Goal: Information Seeking & Learning: Learn about a topic

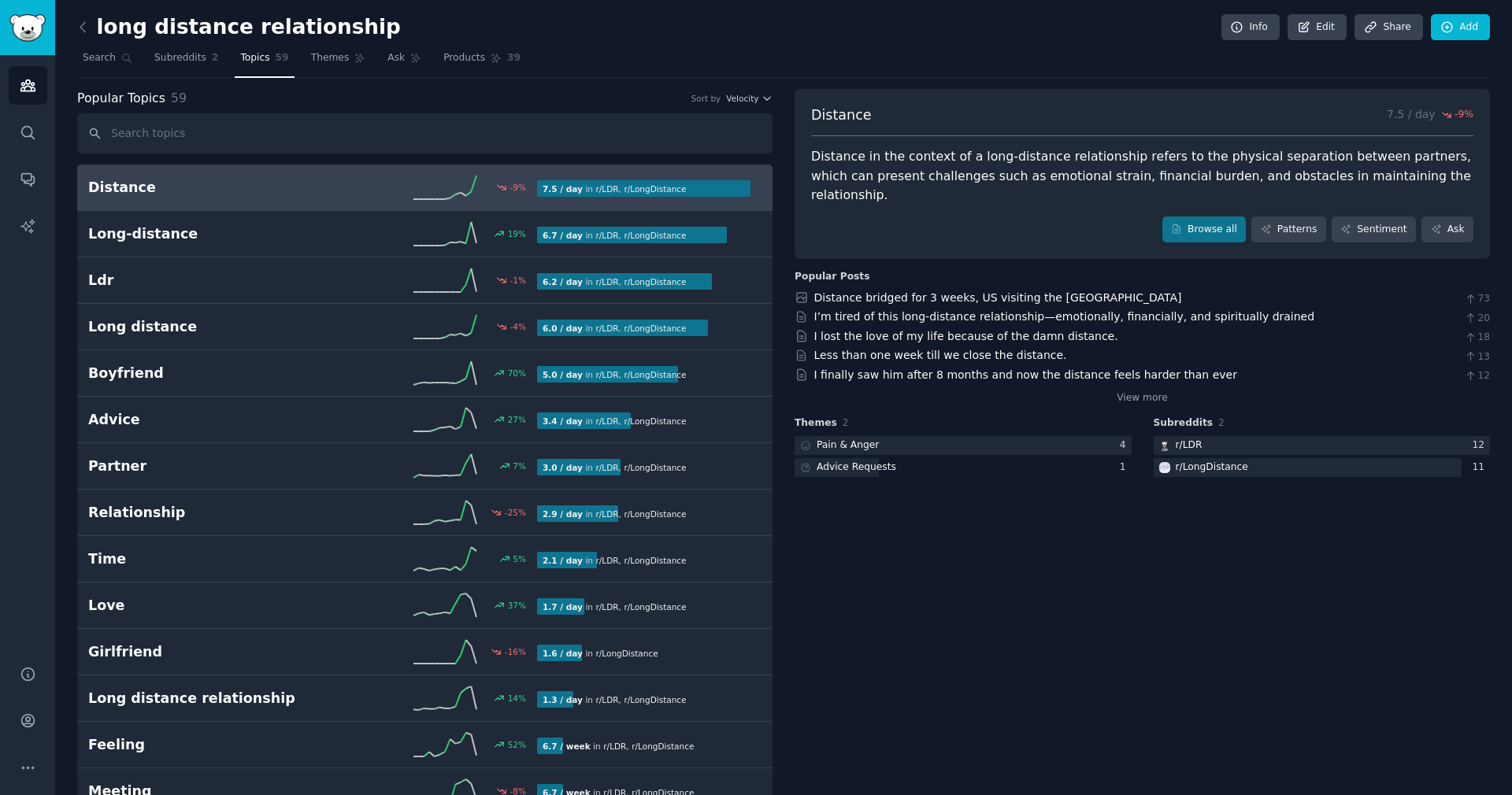
click at [110, 68] on link "Search" at bounding box center [107, 61] width 61 height 32
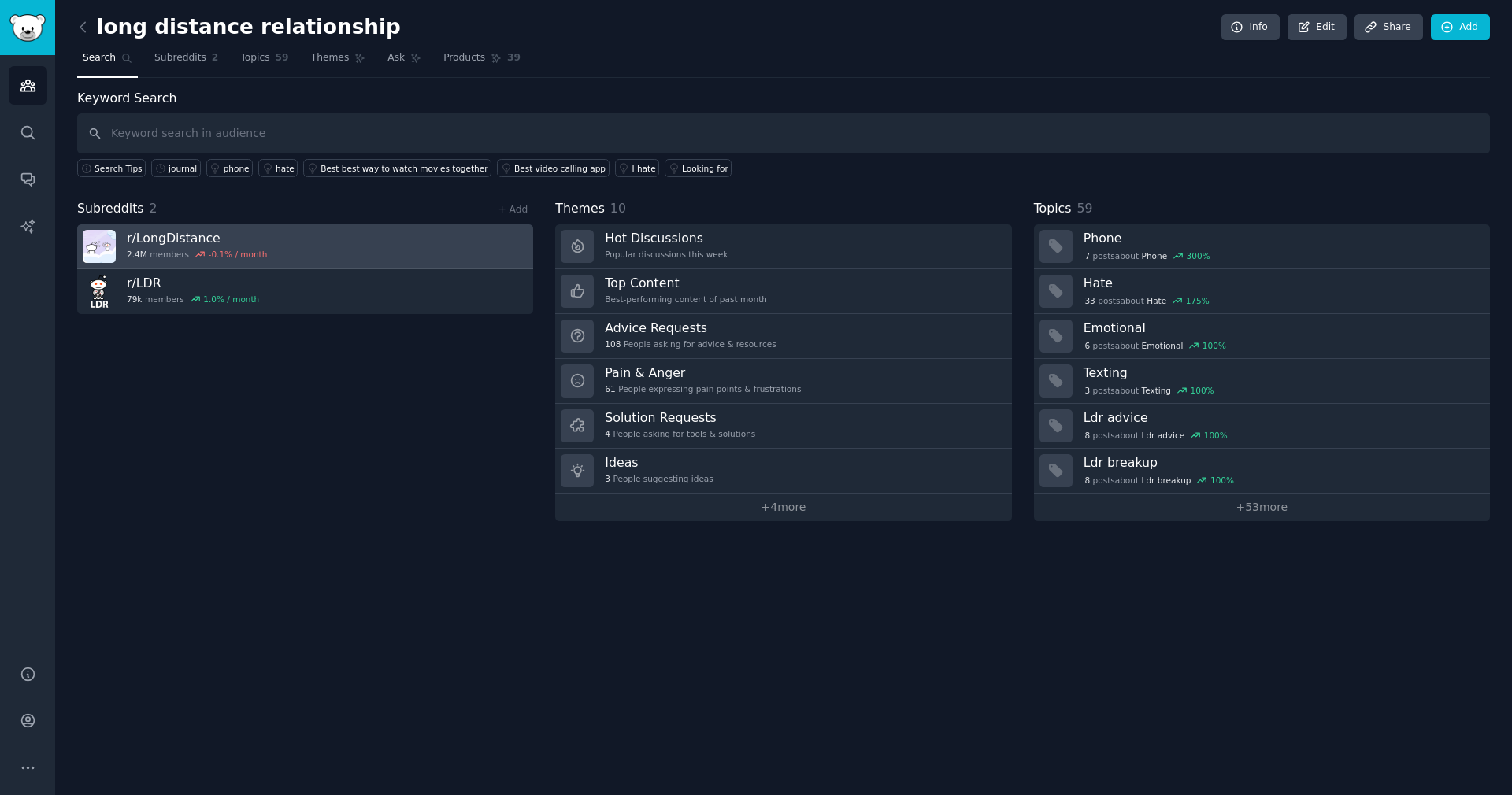
click at [182, 241] on h3 "r/ LongDistance" at bounding box center [197, 238] width 140 height 16
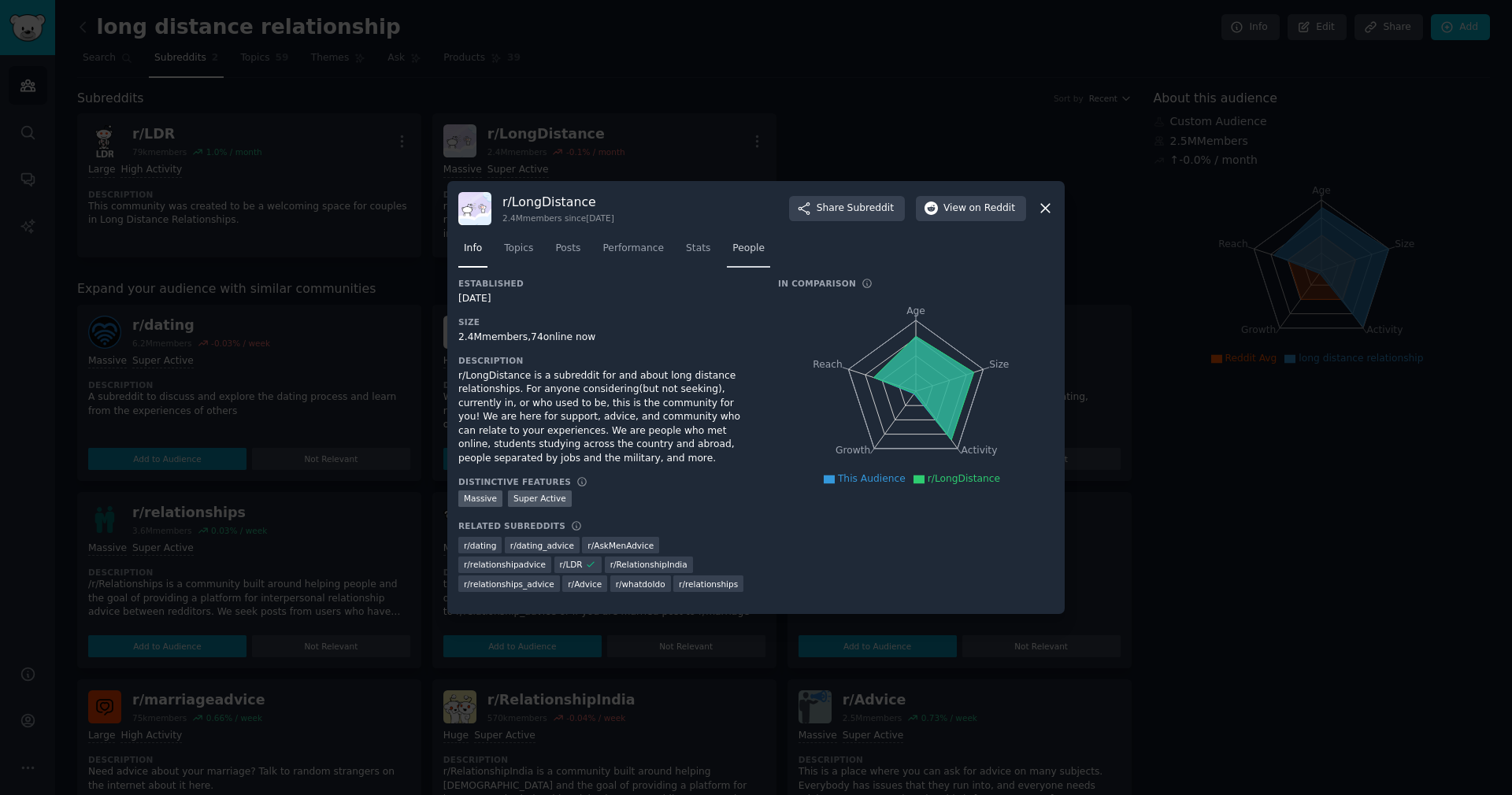
click at [759, 245] on span "People" at bounding box center [748, 249] width 32 height 15
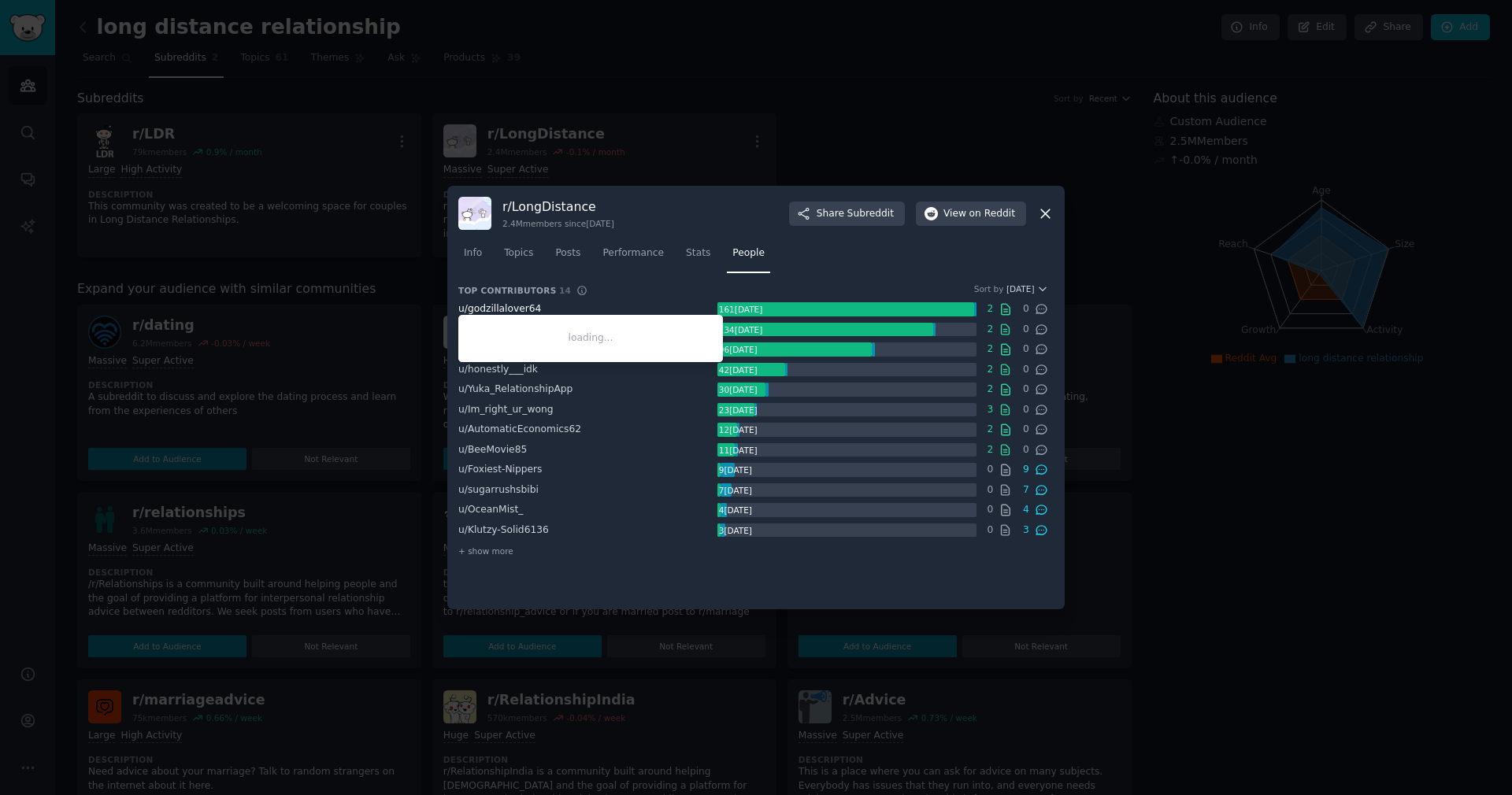
click at [501, 308] on span "u/ godzillalover64" at bounding box center [499, 309] width 83 height 11
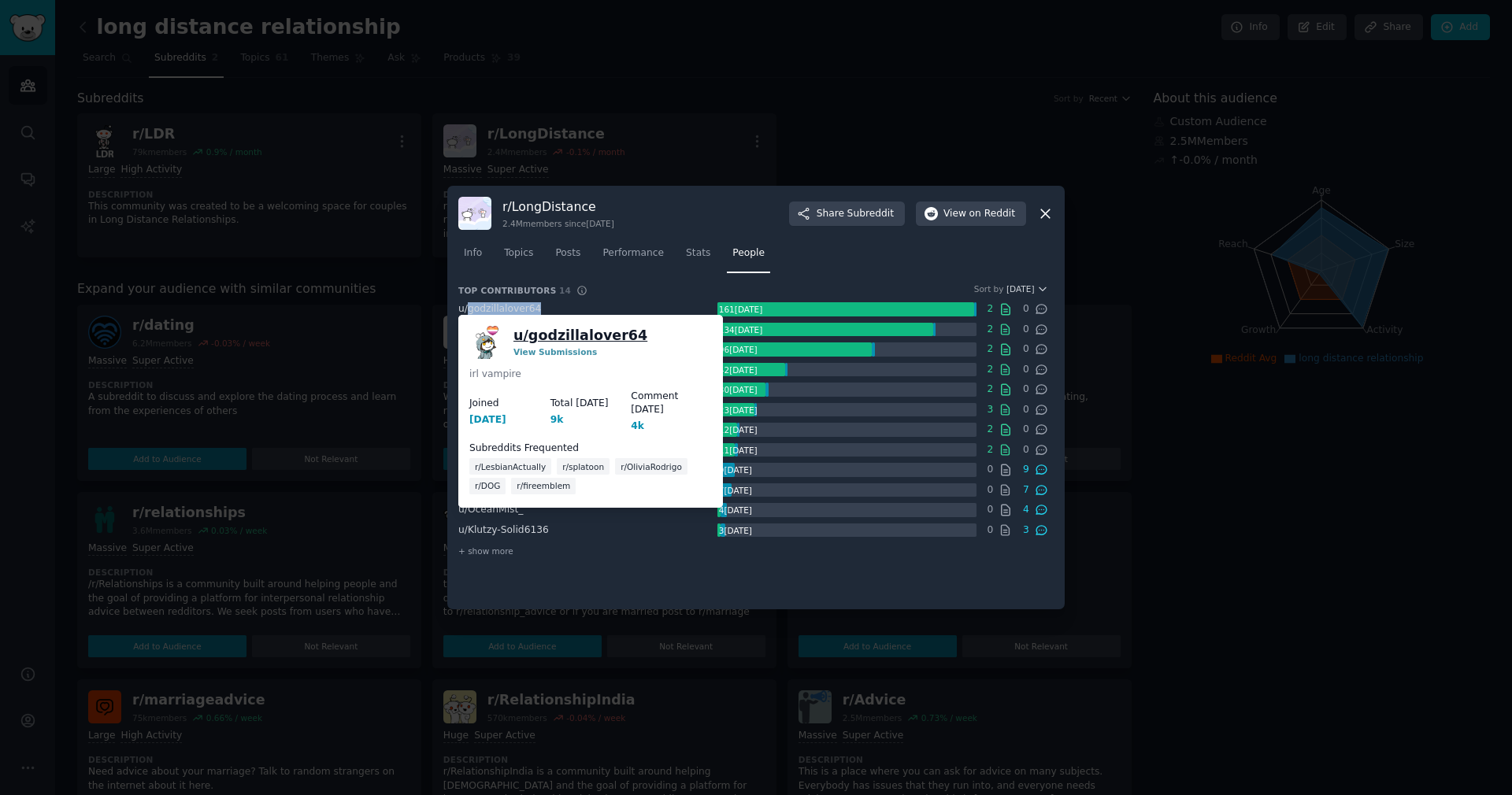
click at [545, 334] on link "u/ godzillalover64" at bounding box center [580, 336] width 134 height 20
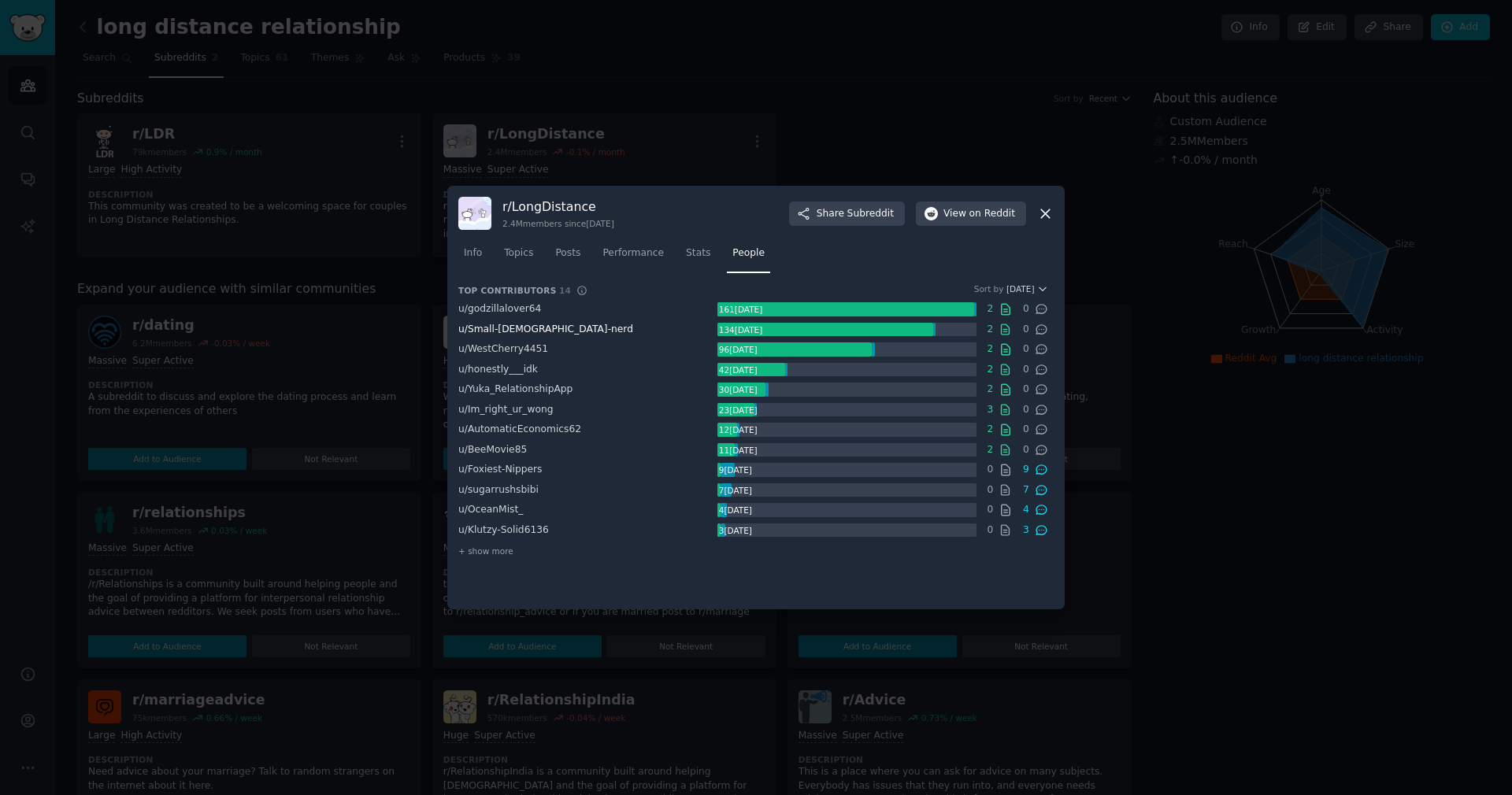
click at [518, 332] on span "u/ Small-[DEMOGRAPHIC_DATA]-nerd" at bounding box center [546, 329] width 175 height 11
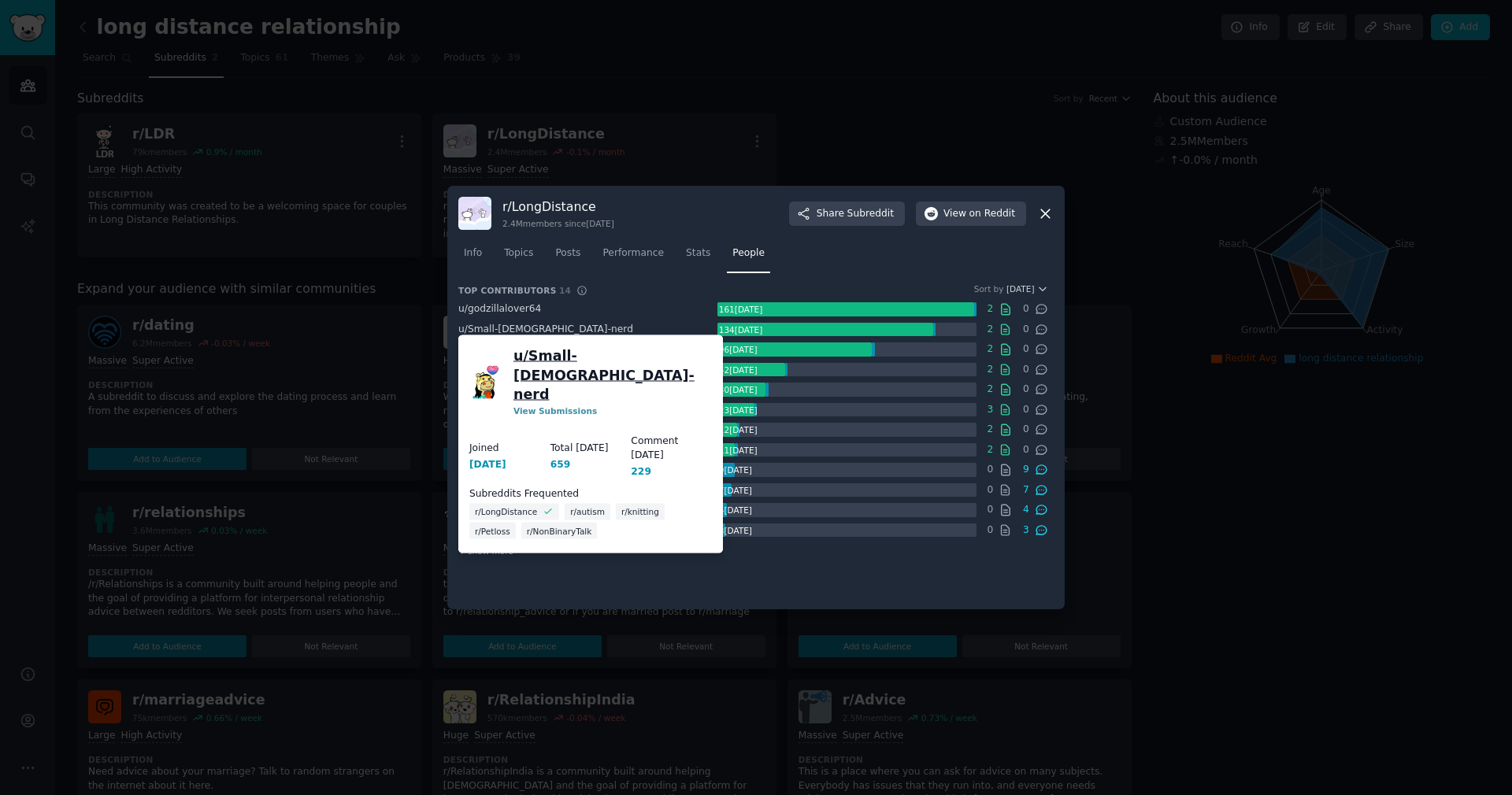
click at [529, 352] on link "u/ Small-[DEMOGRAPHIC_DATA]-nerd" at bounding box center [613, 375] width 199 height 58
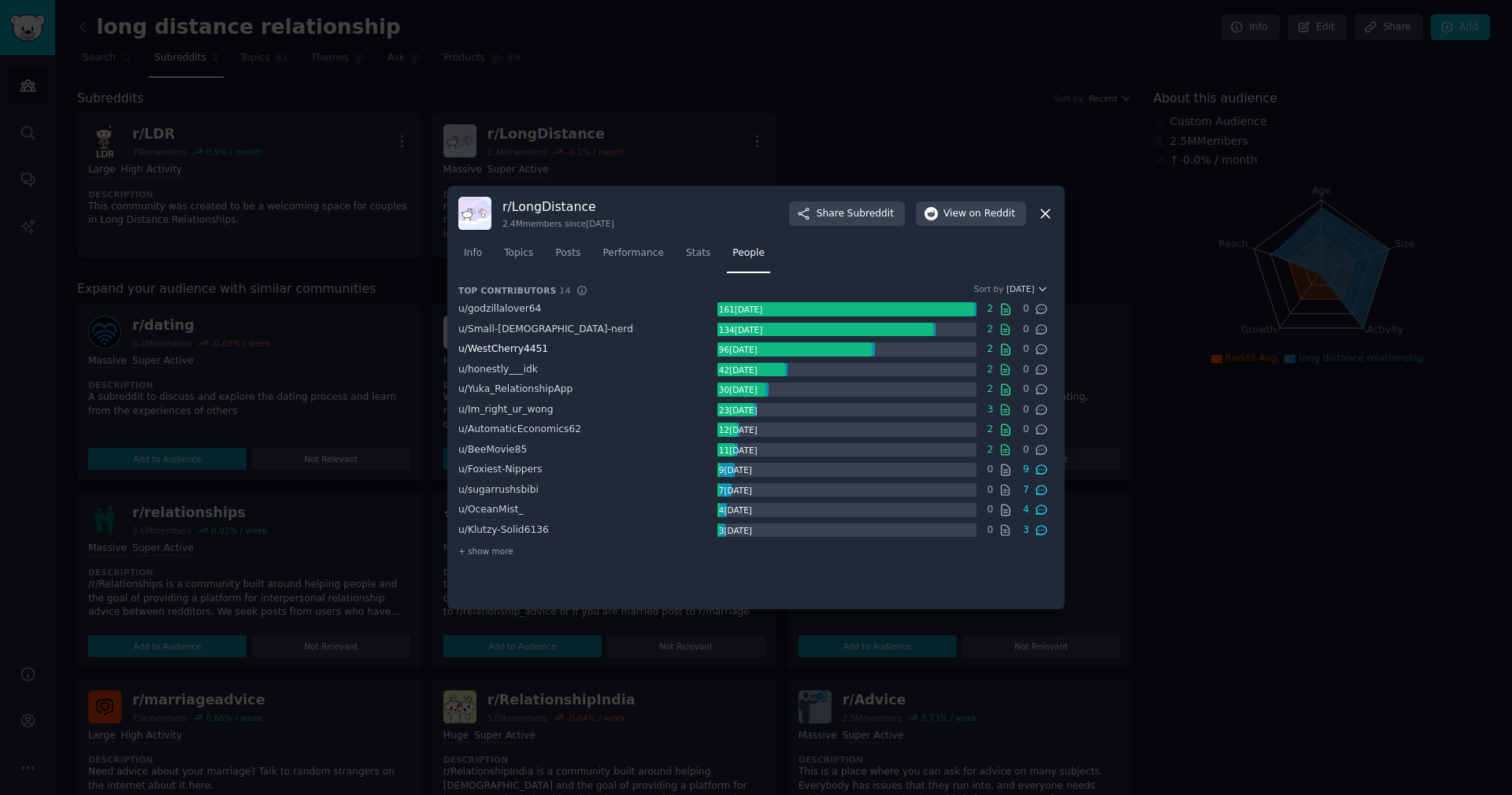
click at [485, 352] on span "u/ WestCherry4451" at bounding box center [503, 349] width 90 height 11
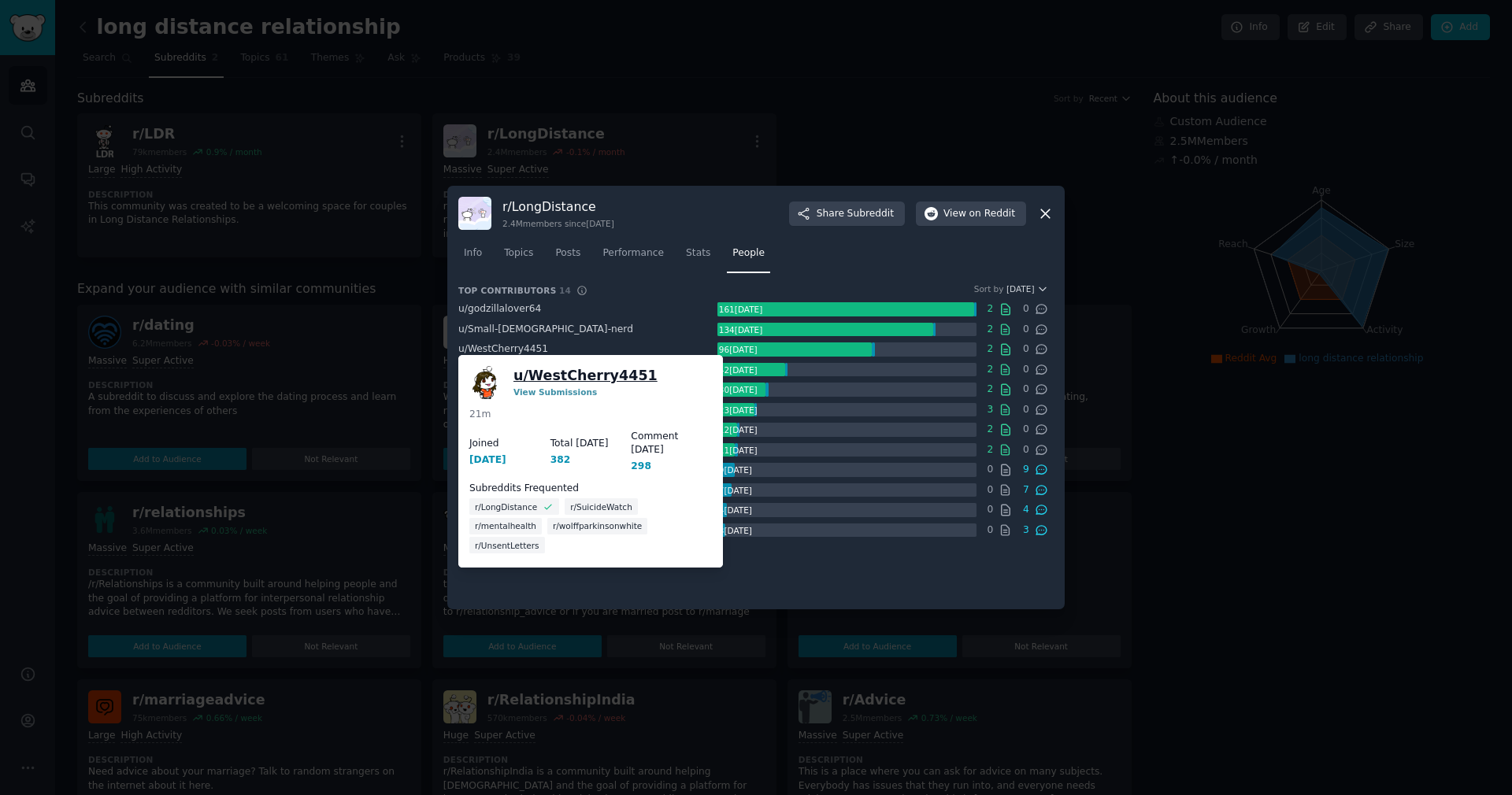
click at [545, 375] on link "u/ WestCherry4451" at bounding box center [586, 376] width 144 height 20
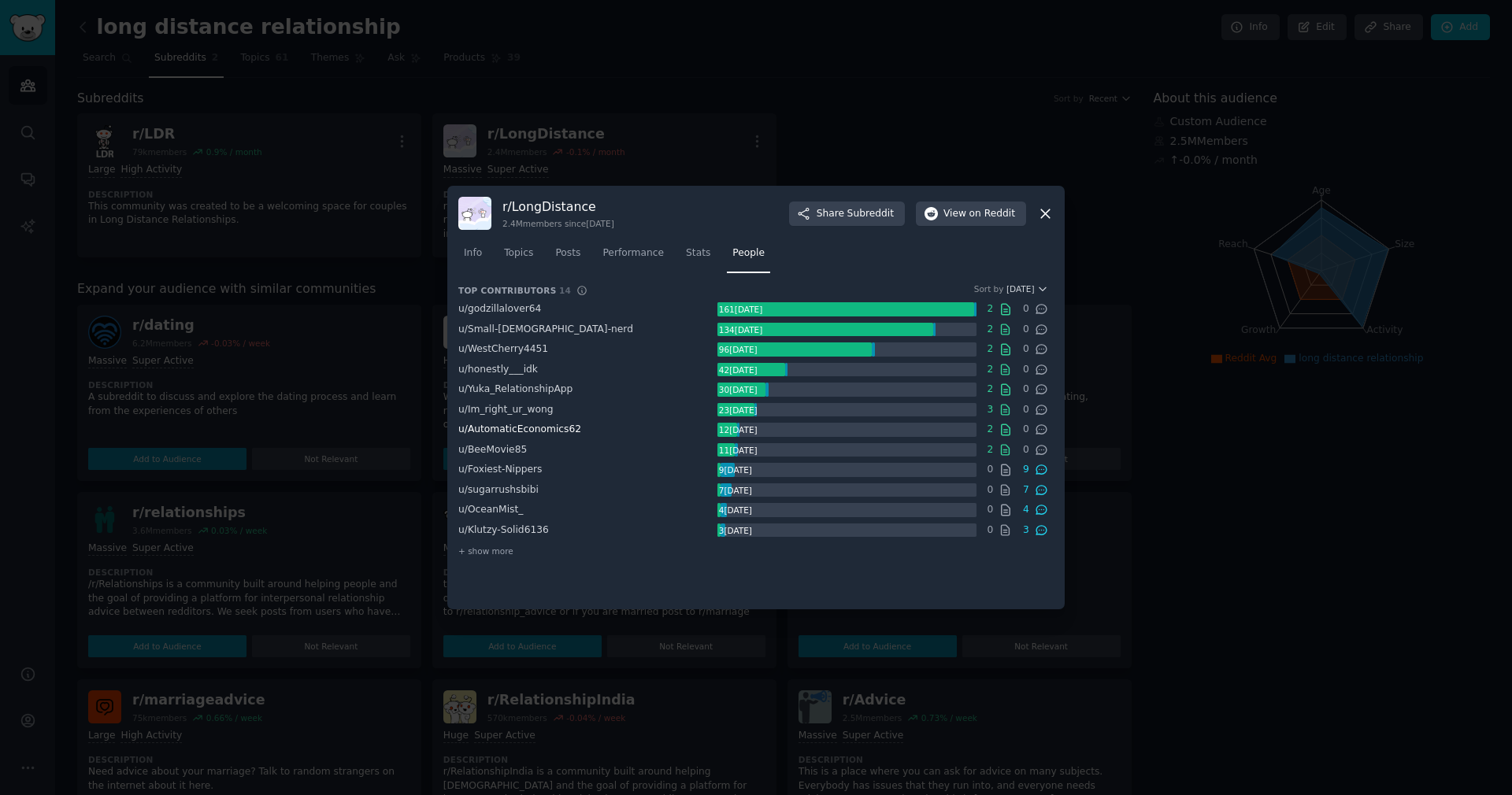
click at [520, 433] on span "u/ AutomaticEconomics62" at bounding box center [519, 429] width 123 height 11
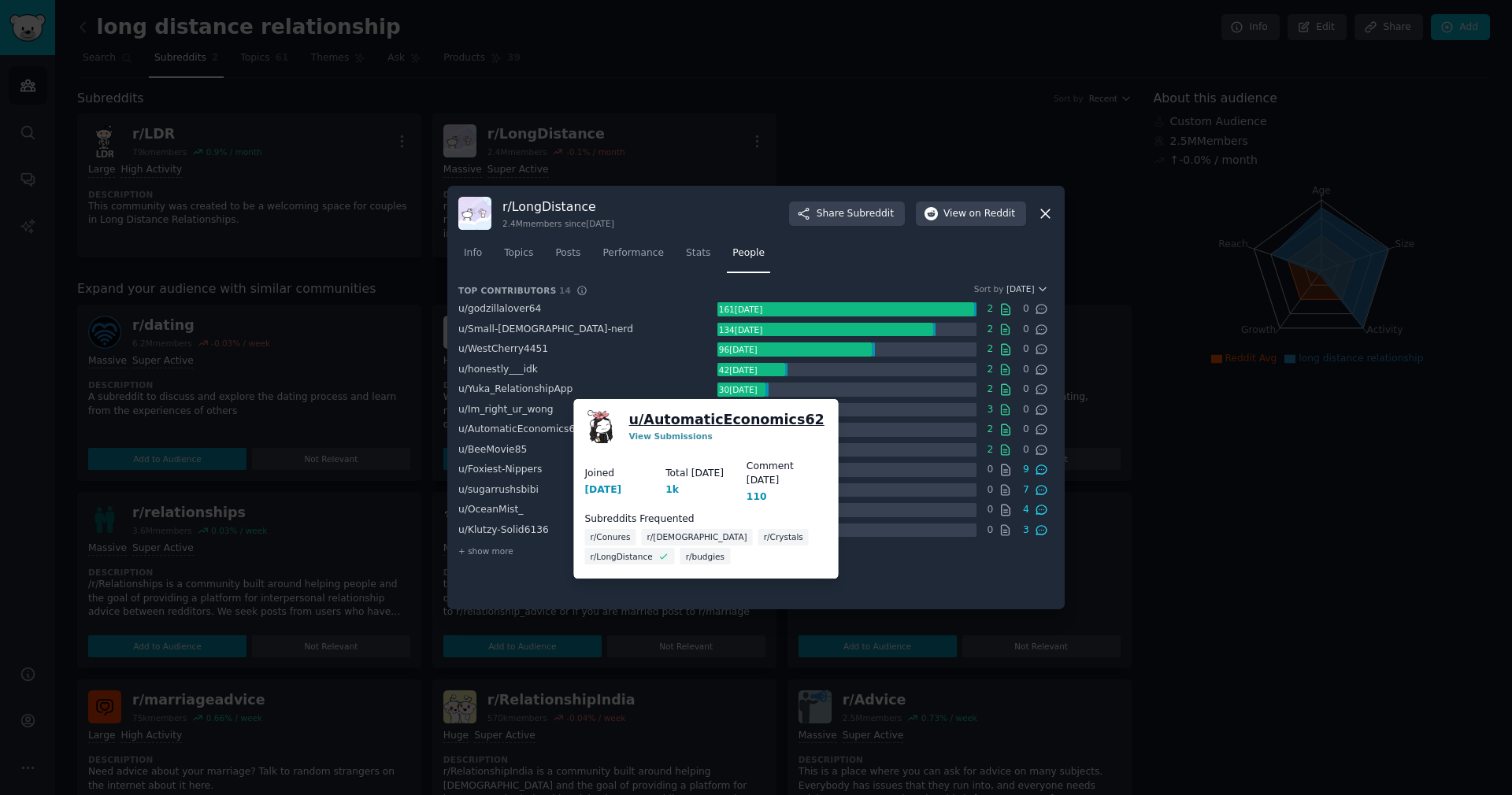
click at [660, 425] on link "u/ AutomaticEconomics62" at bounding box center [727, 420] width 195 height 20
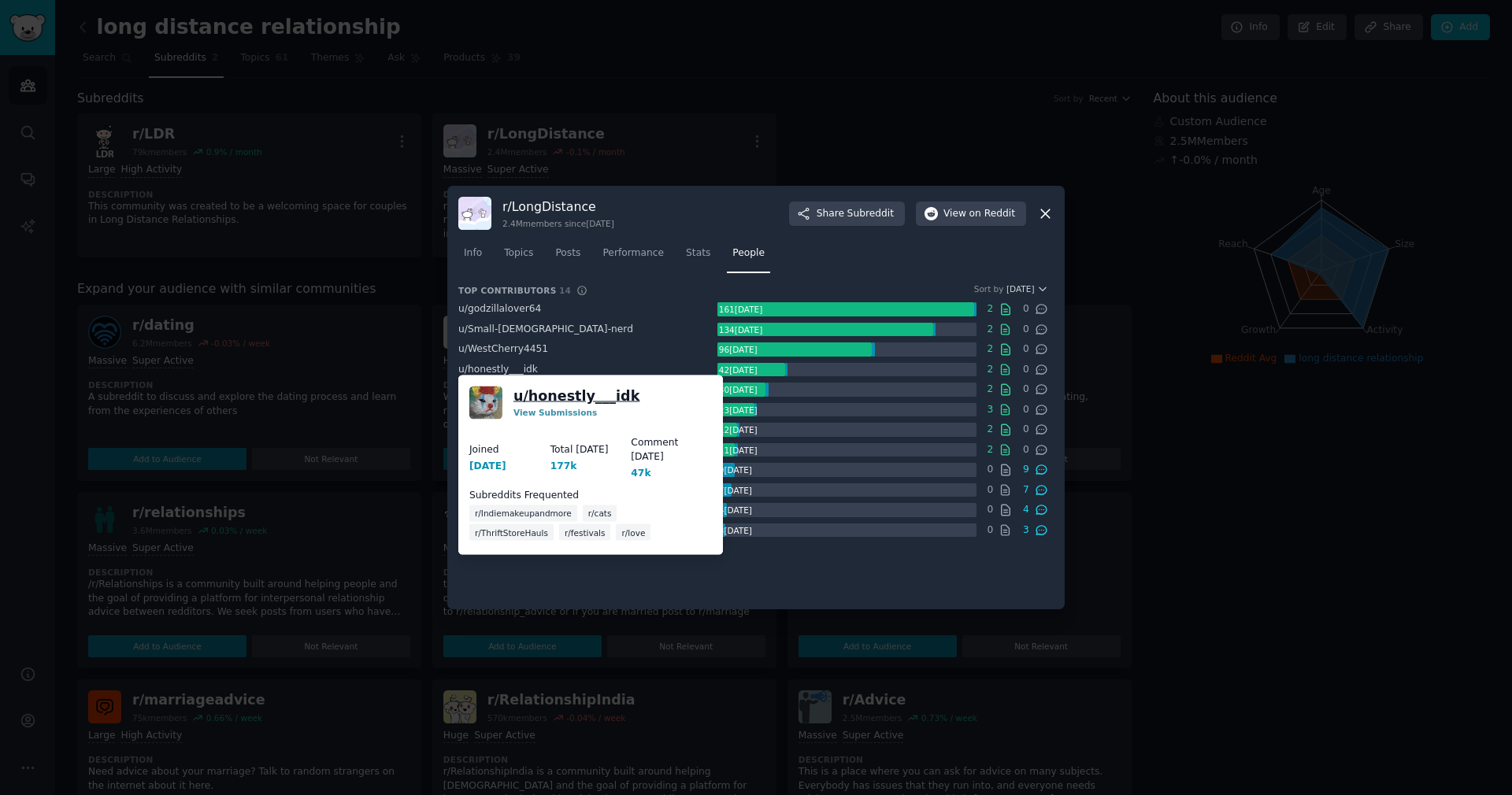
click at [557, 397] on link "u/ honestly___idk" at bounding box center [577, 397] width 126 height 20
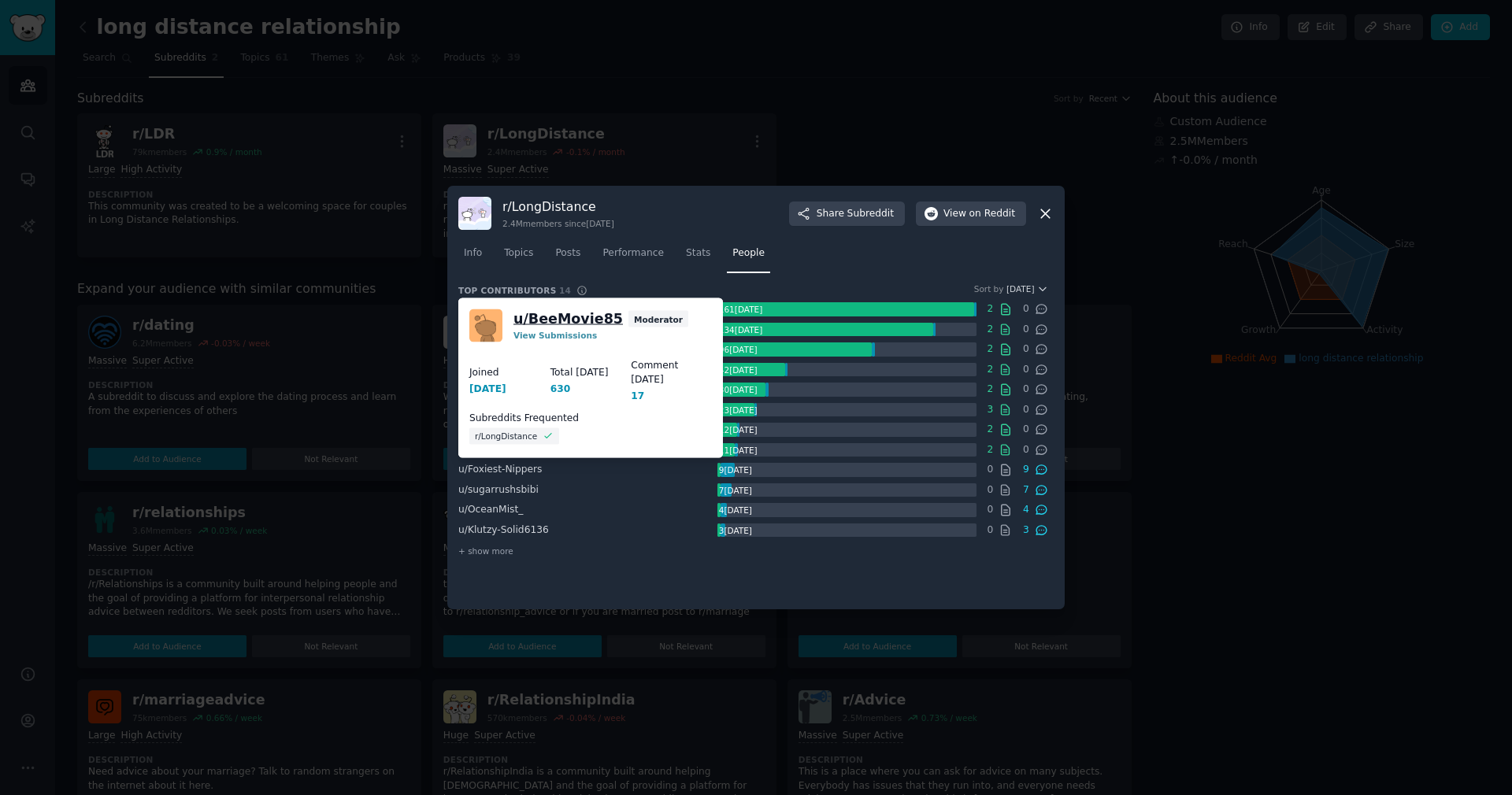
click at [545, 314] on link "u/ BeeMovie85" at bounding box center [568, 320] width 109 height 20
